Goal: Find specific page/section: Find specific page/section

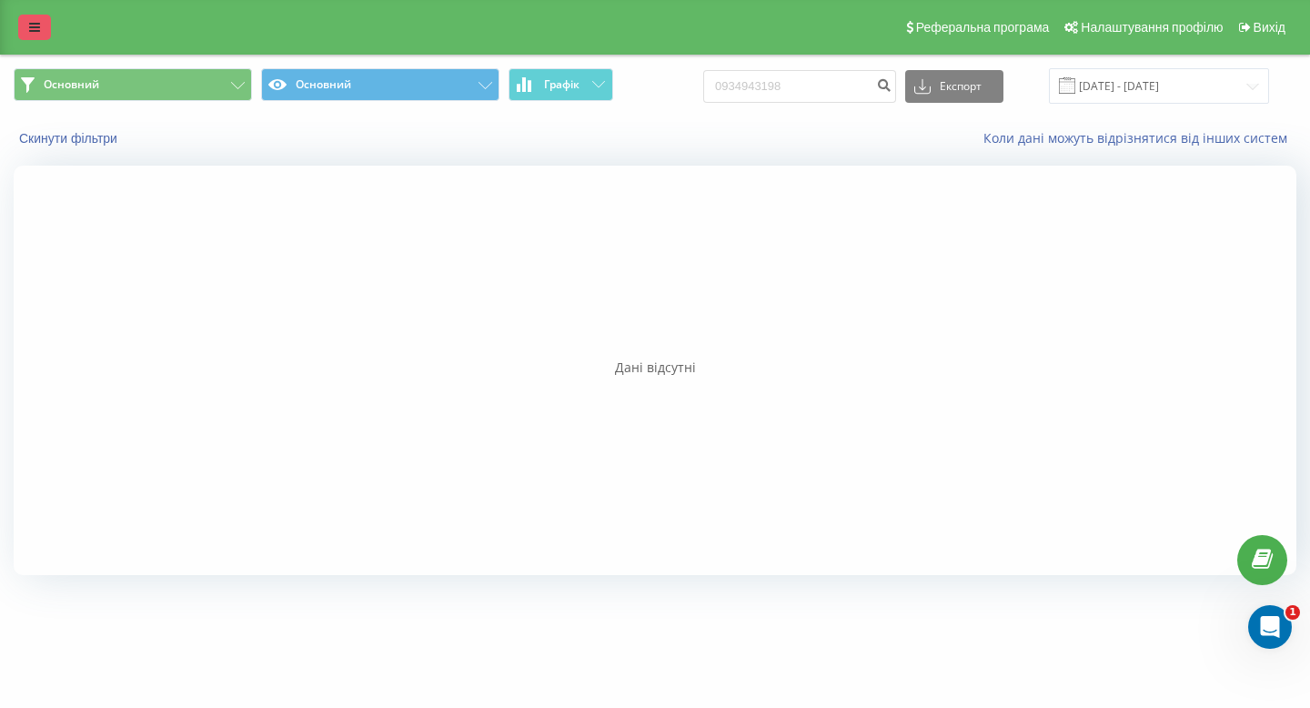
click at [19, 22] on link at bounding box center [34, 27] width 33 height 25
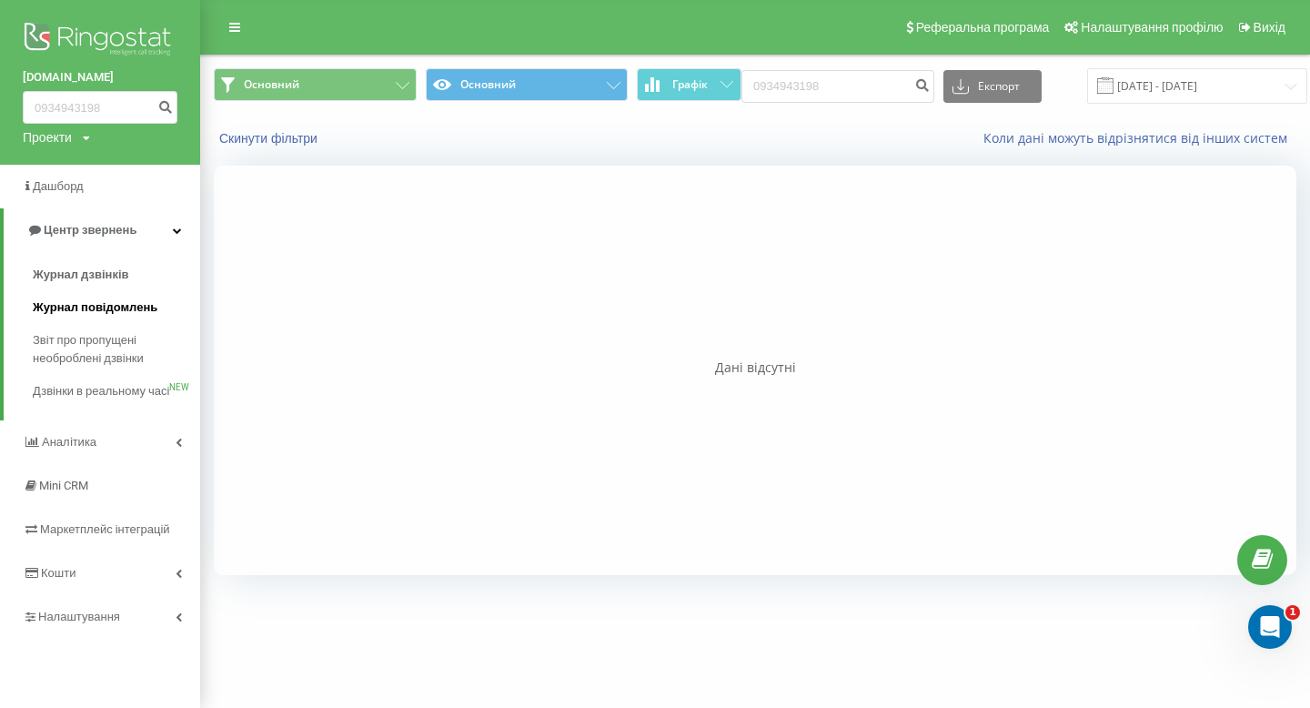
click at [102, 300] on span "Журнал повідомлень" at bounding box center [95, 307] width 125 height 18
click at [102, 281] on span "Журнал дзвінків" at bounding box center [81, 275] width 96 height 18
